Goal: Check status: Check status

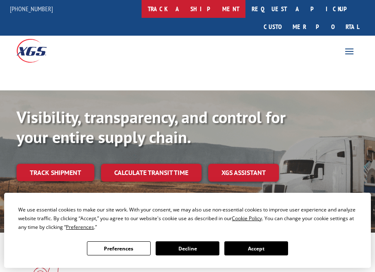
click at [197, 5] on link "track a shipment" at bounding box center [194, 9] width 104 height 18
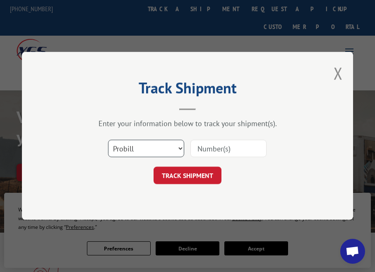
click at [172, 150] on select "Select category... Probill BOL PO" at bounding box center [146, 148] width 76 height 17
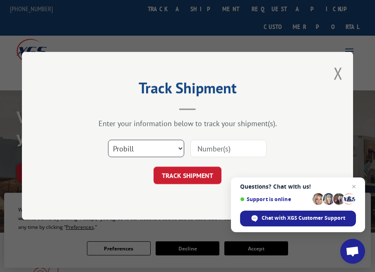
select select "bol"
click at [108, 140] on select "Select category... Probill BOL PO" at bounding box center [146, 148] width 76 height 17
click at [211, 147] on input at bounding box center [229, 148] width 76 height 17
click at [230, 148] on input at bounding box center [229, 148] width 76 height 17
type input "6044291"
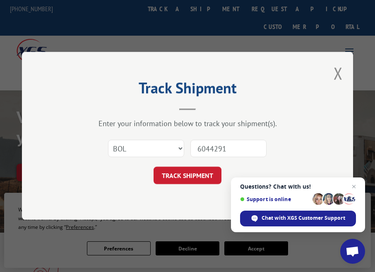
click button "TRACK SHIPMENT" at bounding box center [188, 175] width 68 height 17
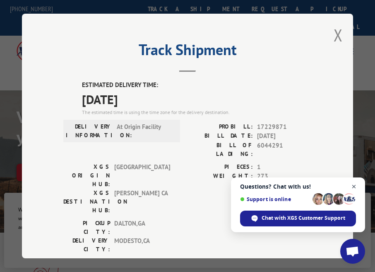
click at [353, 185] on span "Close chat" at bounding box center [354, 187] width 10 height 10
